Goal: Task Accomplishment & Management: Complete application form

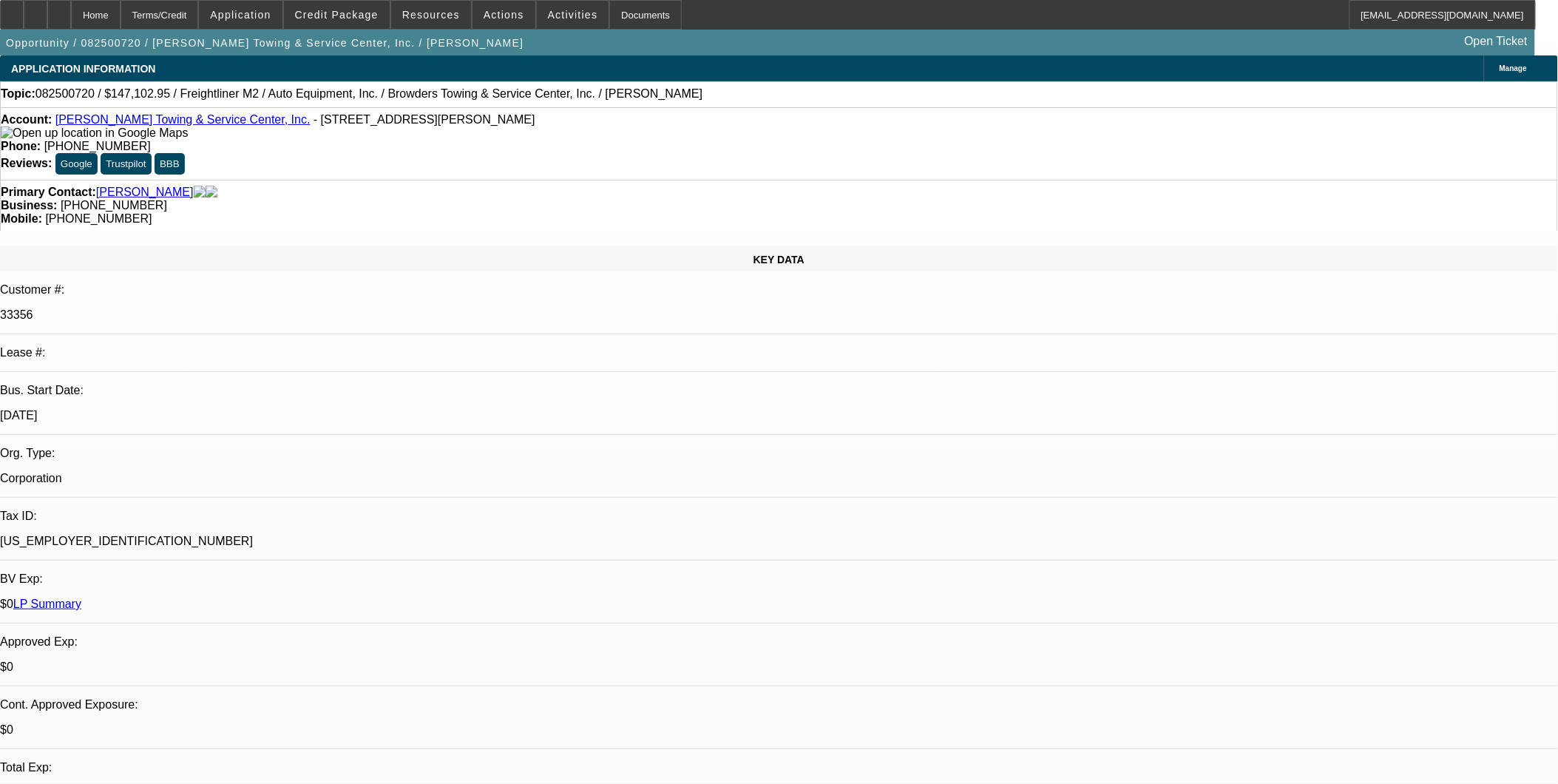
select select "0"
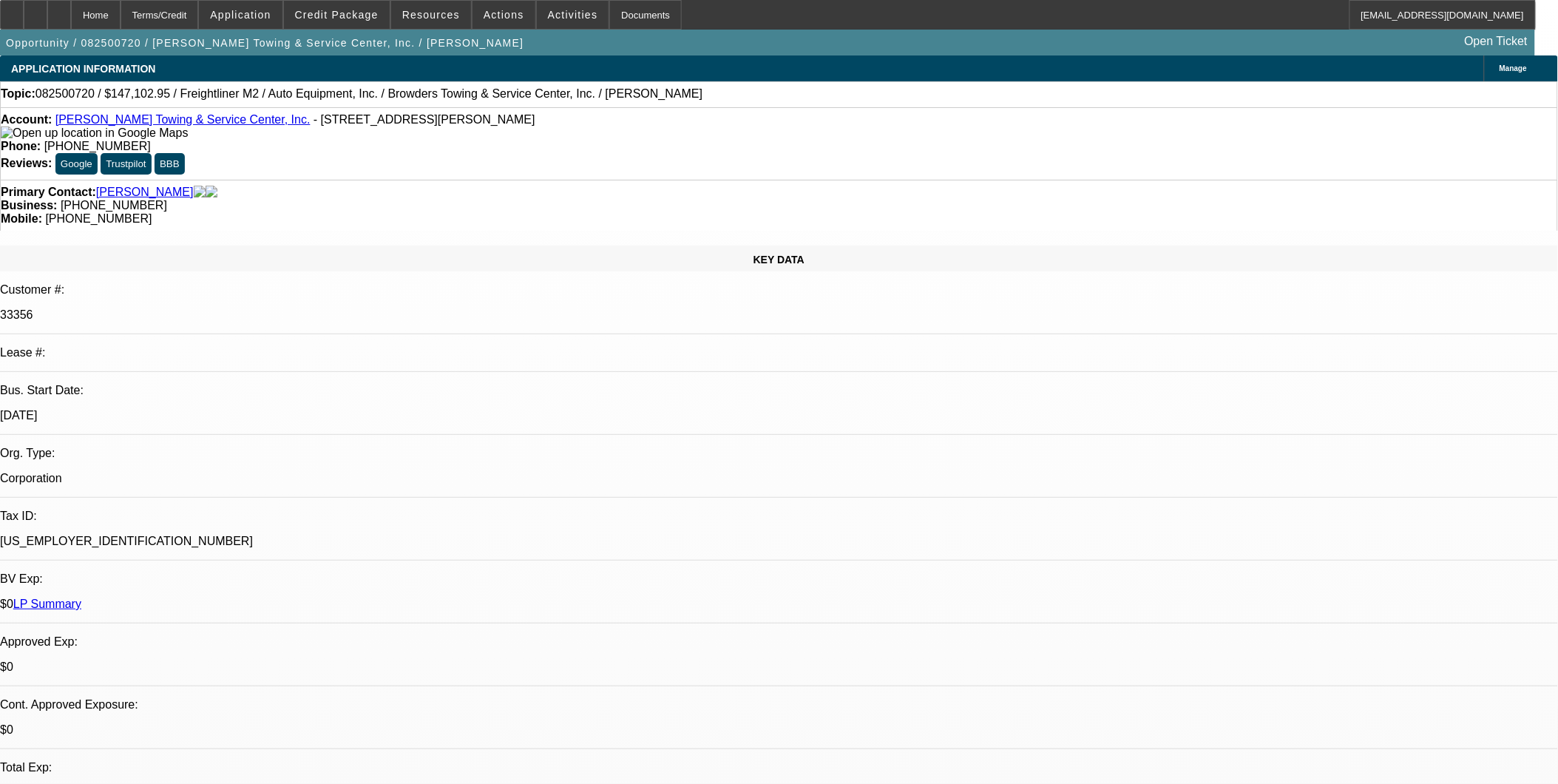
select select "0"
select select "1"
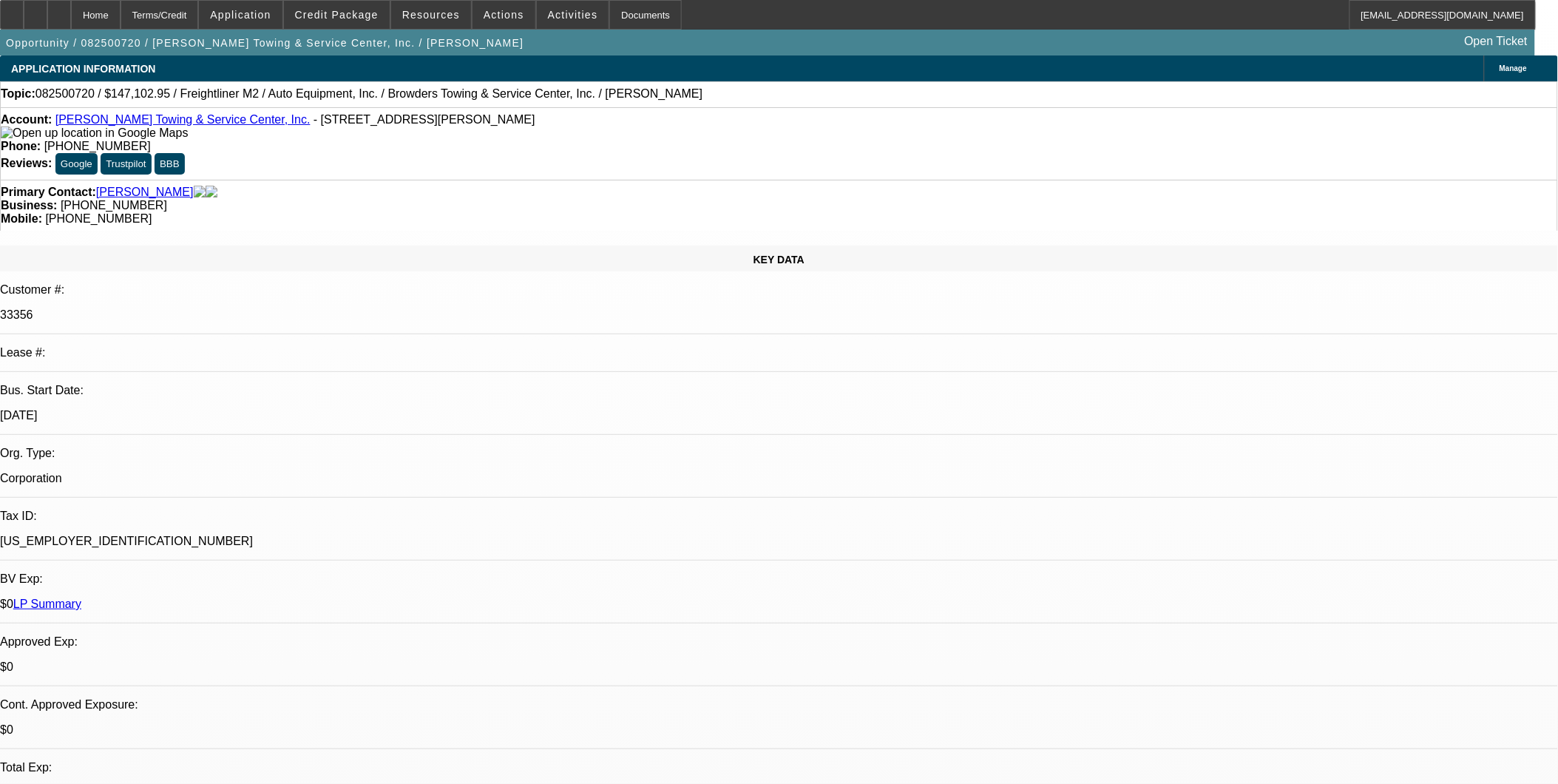
select select "2"
select select "6"
select select "1"
select select "2"
select select "6"
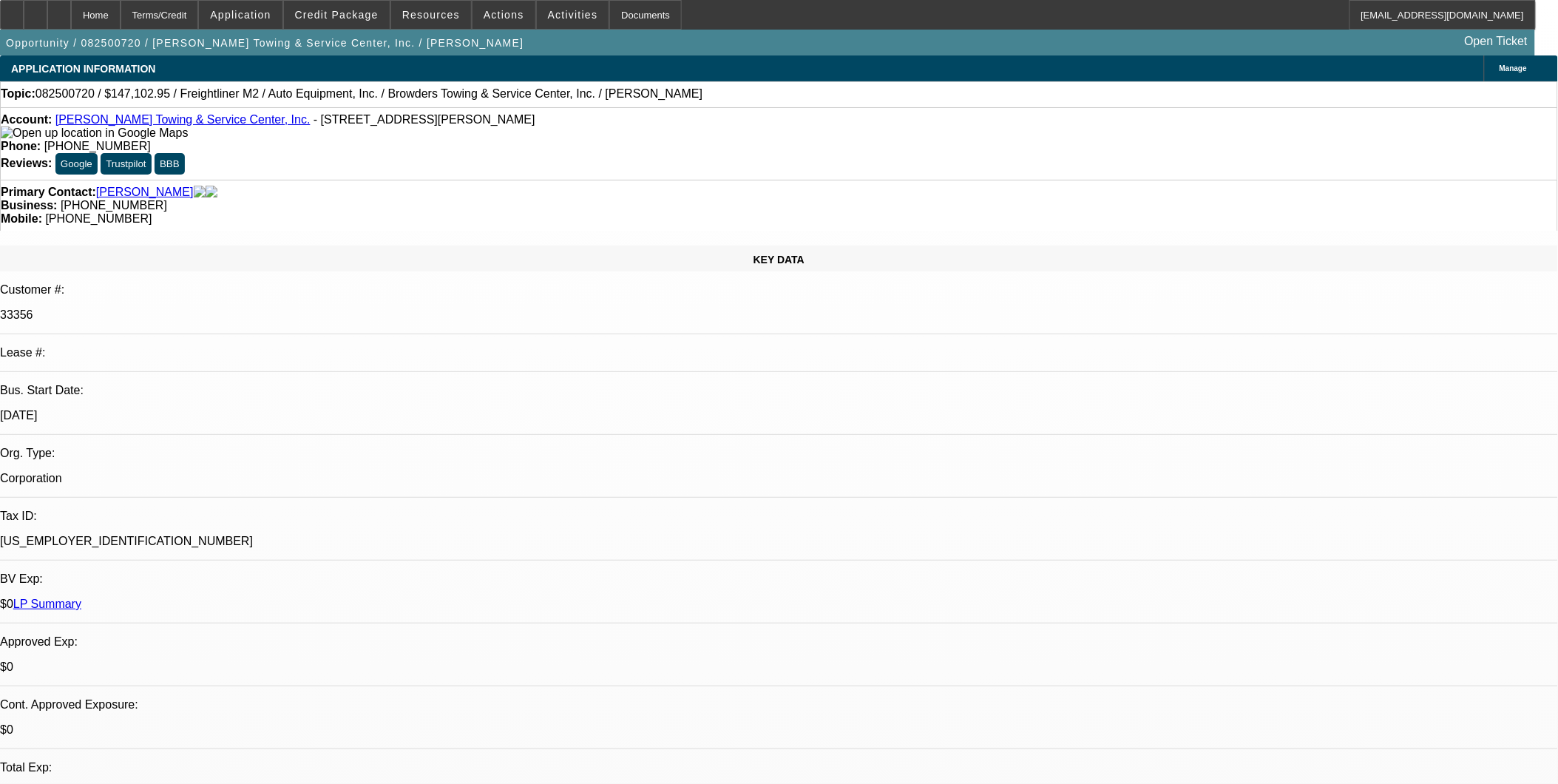
select select "1"
select select "2"
select select "6"
click at [355, 16] on span "Credit Package" at bounding box center [337, 14] width 83 height 12
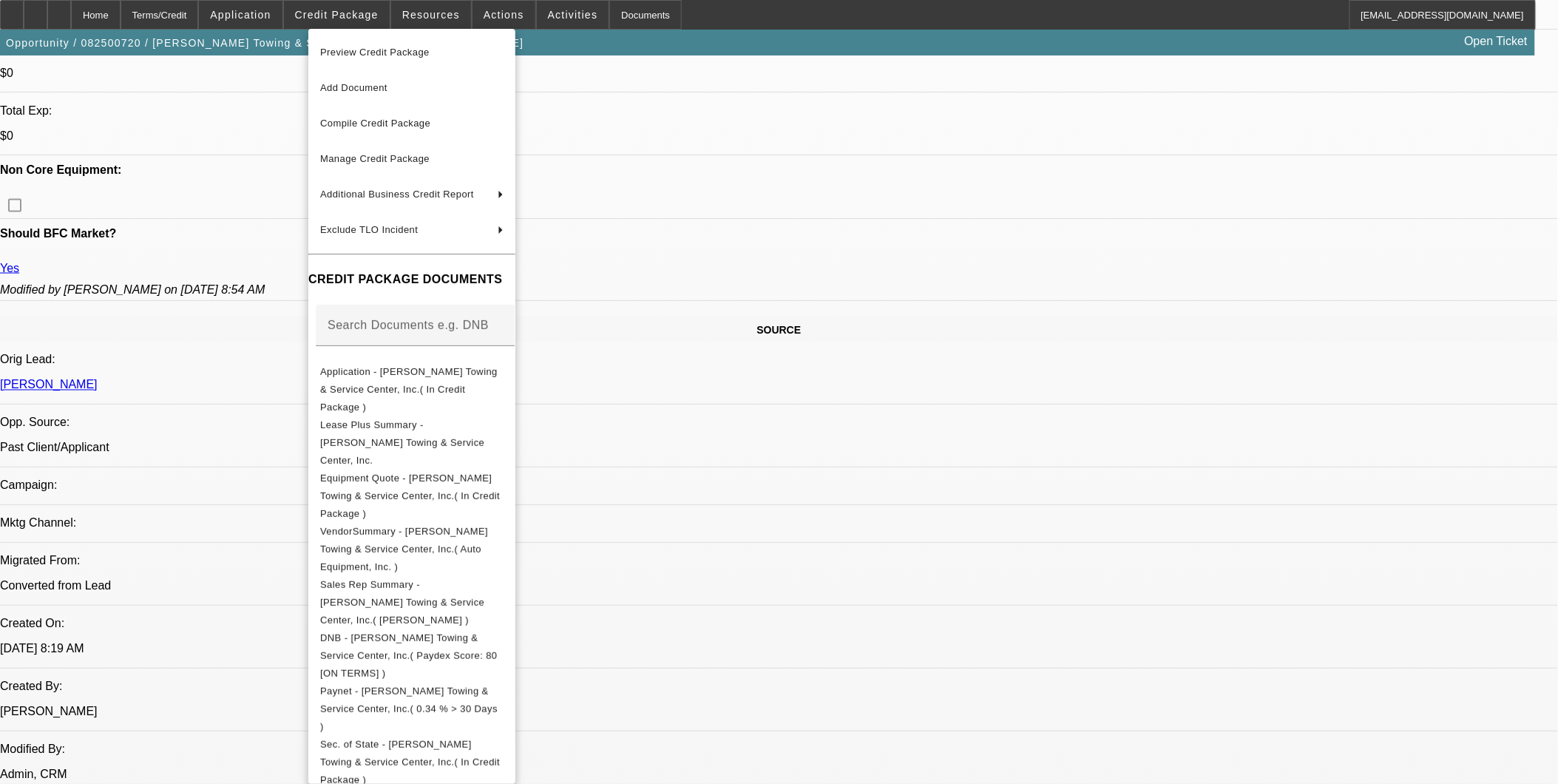
click at [1166, 659] on div at bounding box center [779, 392] width 1558 height 784
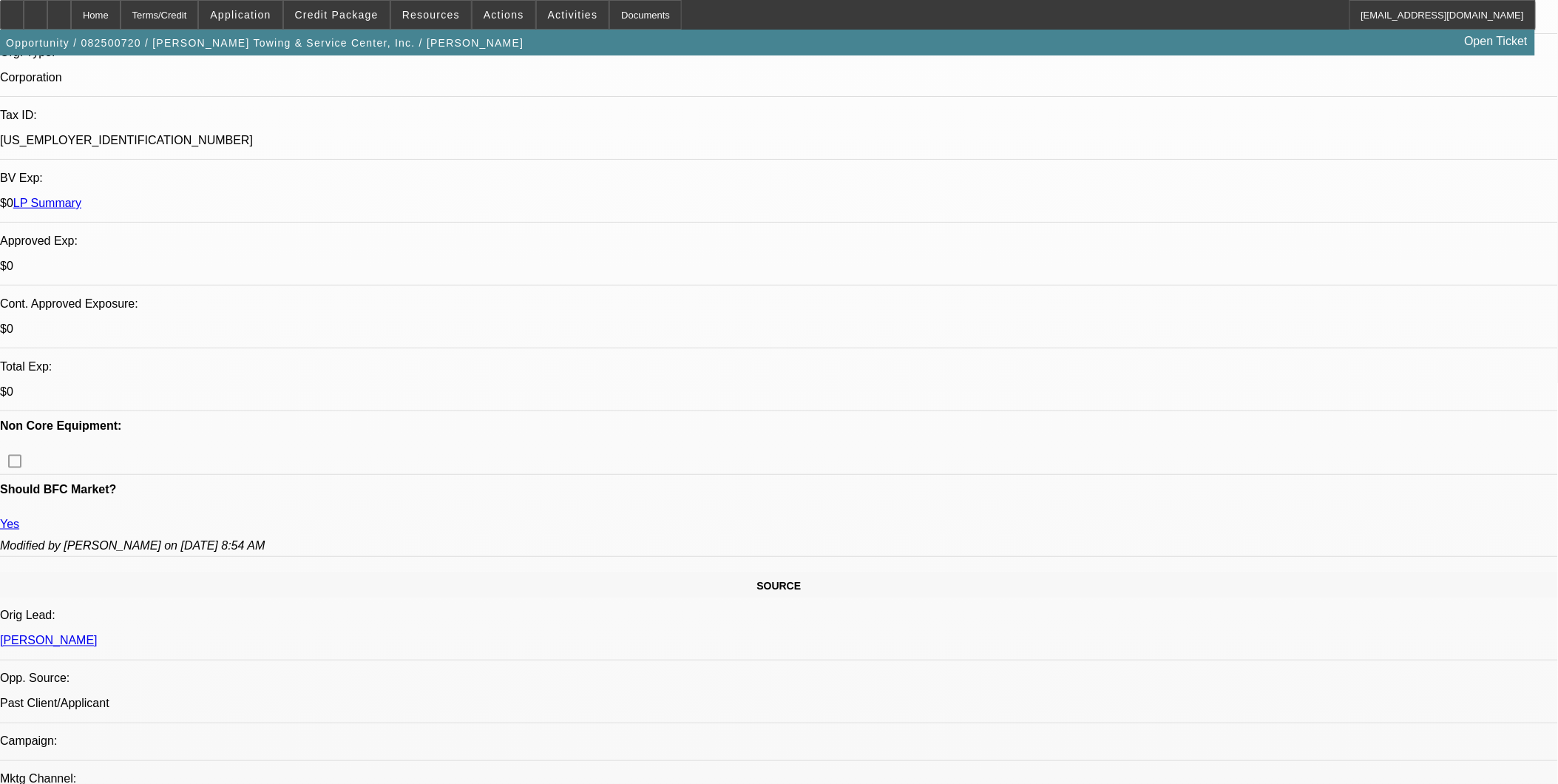
scroll to position [410, 0]
